Goal: Find specific page/section: Find specific page/section

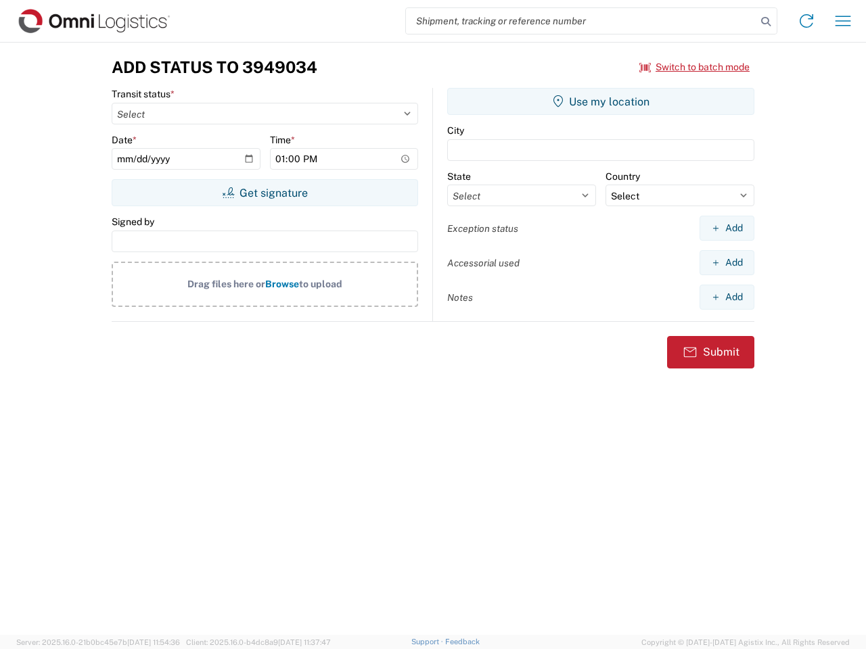
click at [581, 21] on input "search" at bounding box center [581, 21] width 350 height 26
click at [766, 22] on icon at bounding box center [765, 21] width 19 height 19
click at [806, 21] on icon at bounding box center [807, 21] width 22 height 22
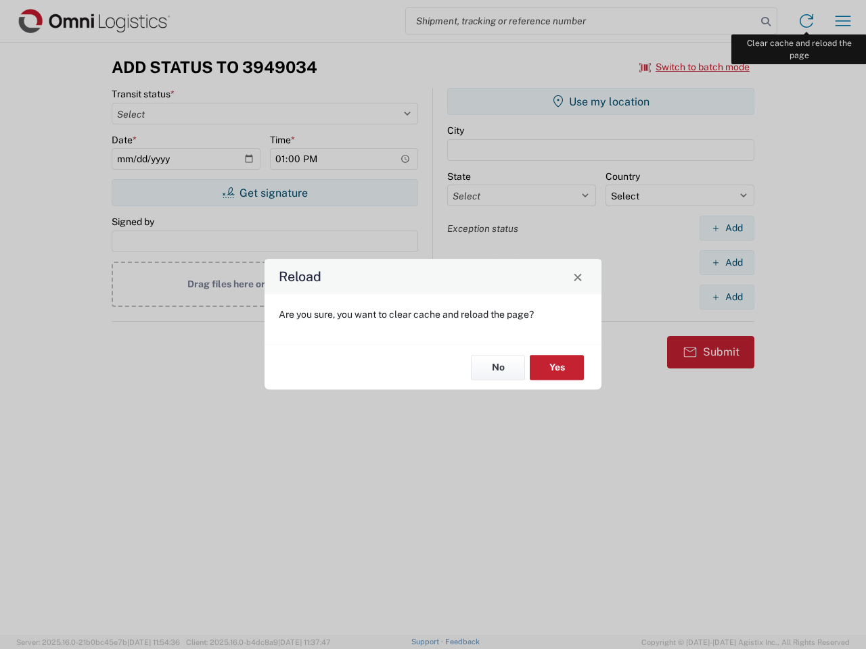
click at [843, 21] on div "Reload Are you sure, you want to clear cache and reload the page? No Yes" at bounding box center [433, 324] width 866 height 649
click at [695, 67] on div "Reload Are you sure, you want to clear cache and reload the page? No Yes" at bounding box center [433, 324] width 866 height 649
click at [265, 193] on div "Reload Are you sure, you want to clear cache and reload the page? No Yes" at bounding box center [433, 324] width 866 height 649
click at [601, 101] on div "Reload Are you sure, you want to clear cache and reload the page? No Yes" at bounding box center [433, 324] width 866 height 649
click at [727, 228] on div "Reload Are you sure, you want to clear cache and reload the page? No Yes" at bounding box center [433, 324] width 866 height 649
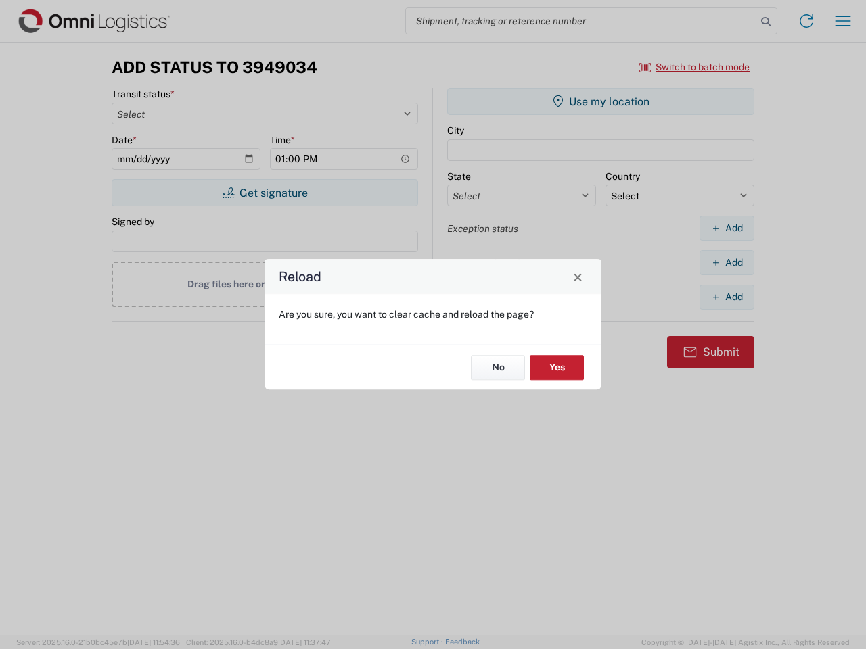
click at [727, 263] on div "Reload Are you sure, you want to clear cache and reload the page? No Yes" at bounding box center [433, 324] width 866 height 649
click at [727, 297] on div "Reload Are you sure, you want to clear cache and reload the page? No Yes" at bounding box center [433, 324] width 866 height 649
